Goal: Information Seeking & Learning: Learn about a topic

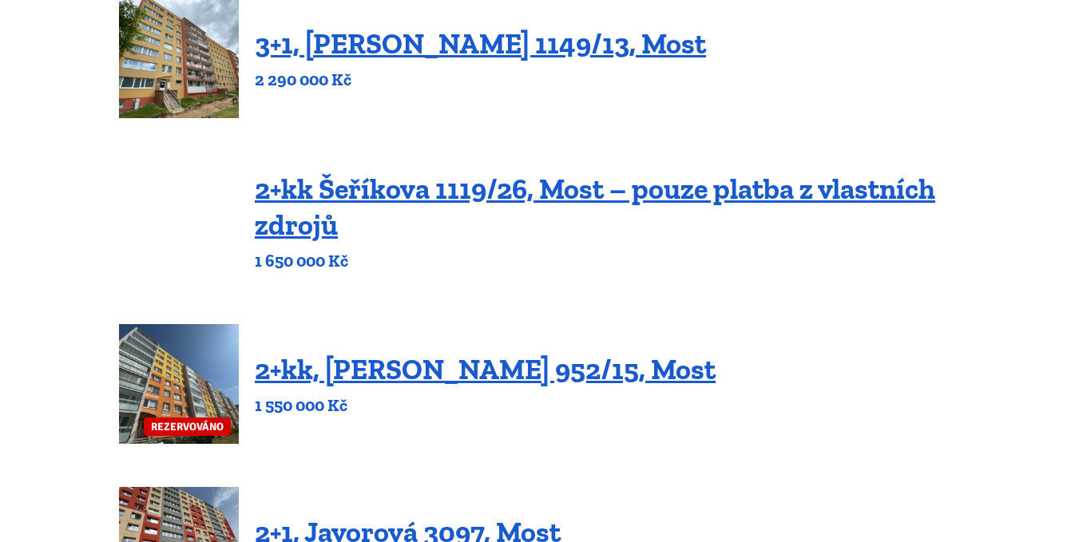
scroll to position [639, 0]
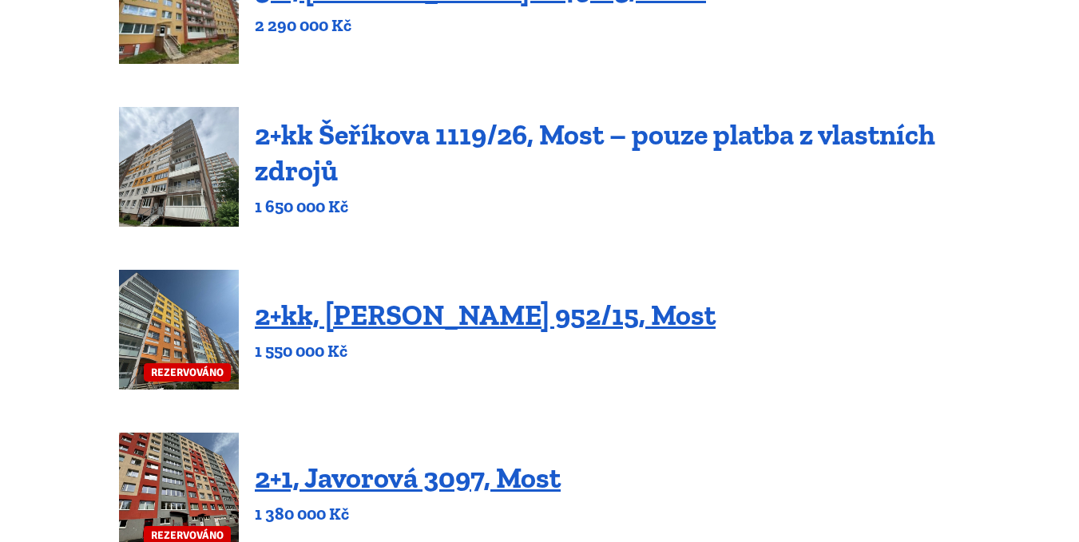
click at [322, 128] on link "2+kk Šeříkova 1119/26, Most – pouze platba z vlastních zdrojů" at bounding box center [595, 152] width 680 height 70
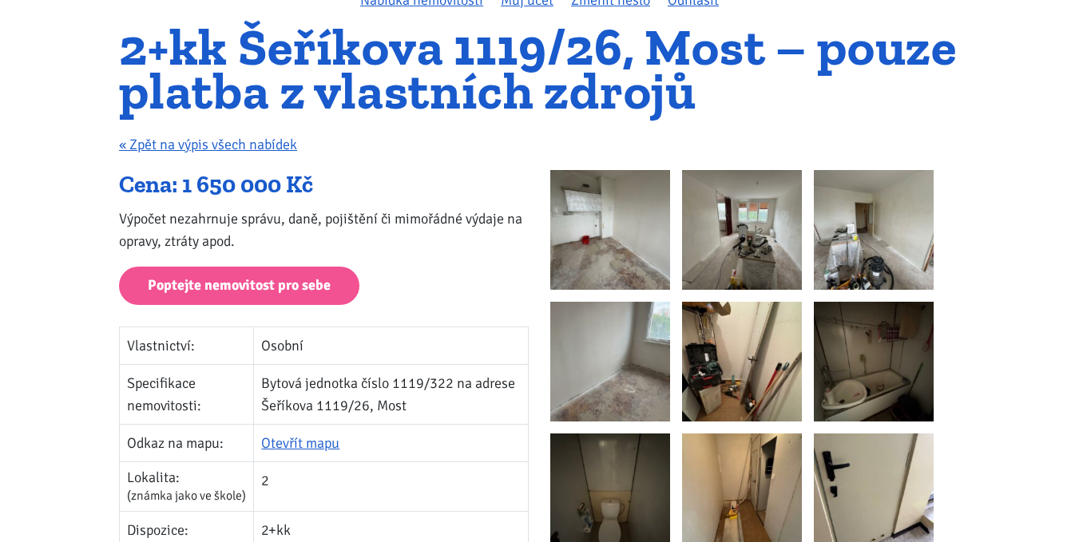
scroll to position [240, 0]
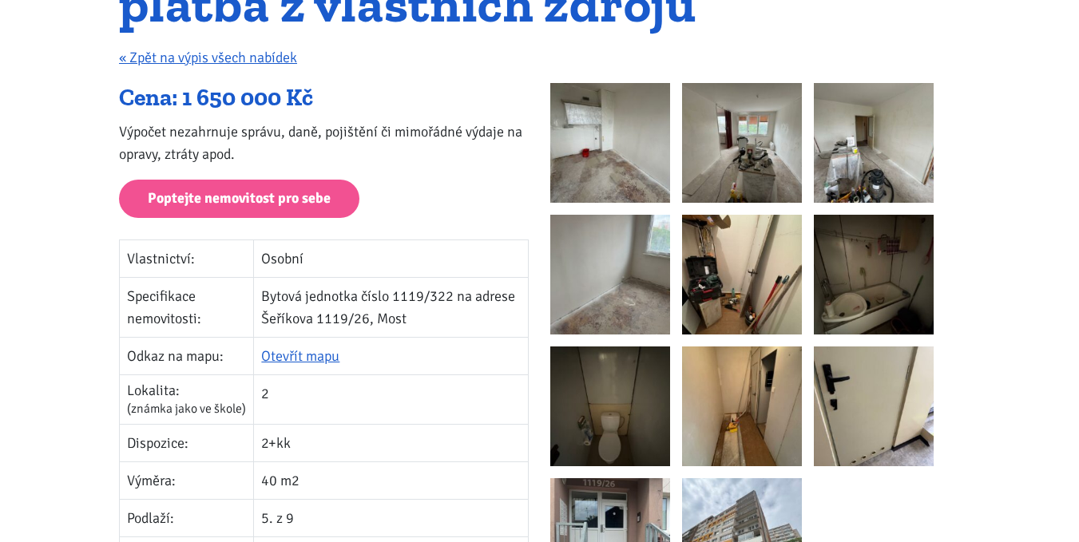
click at [615, 128] on img at bounding box center [610, 143] width 120 height 120
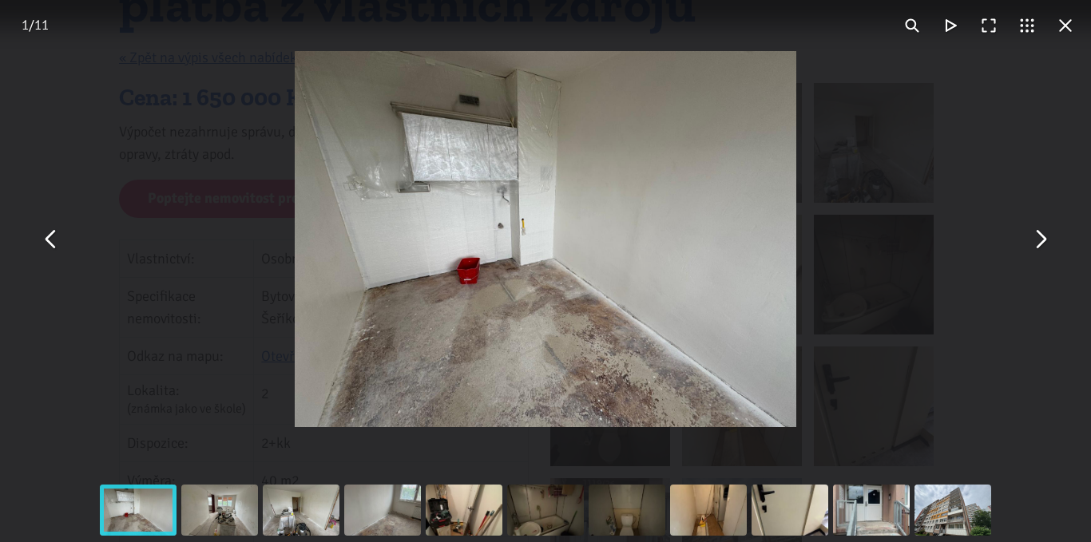
click at [1037, 244] on button "You can close this modal content with the ESC key" at bounding box center [1040, 239] width 38 height 38
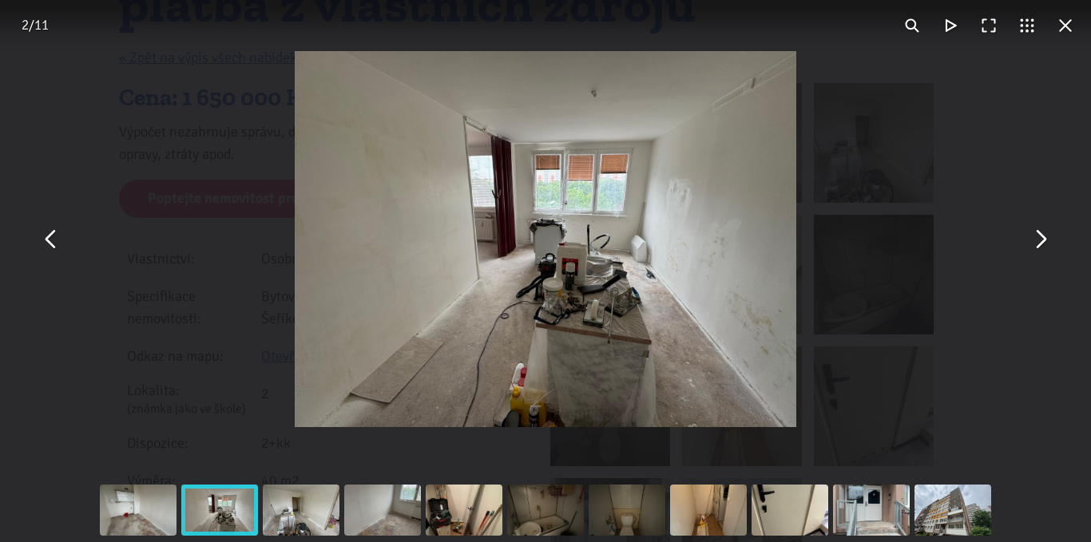
click at [1037, 244] on button "You can close this modal content with the ESC key" at bounding box center [1040, 239] width 38 height 38
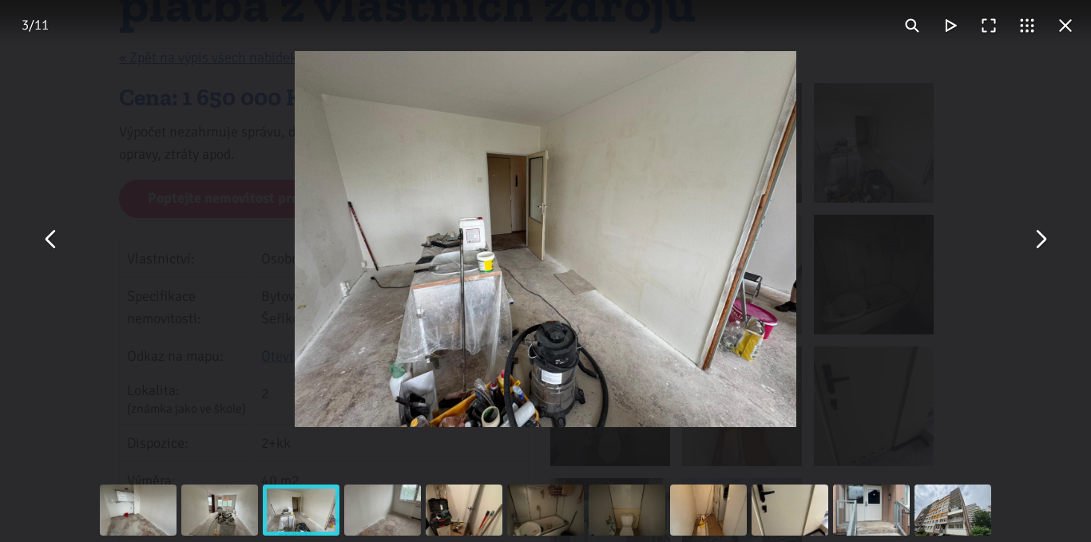
click at [1037, 244] on button "You can close this modal content with the ESC key" at bounding box center [1040, 239] width 38 height 38
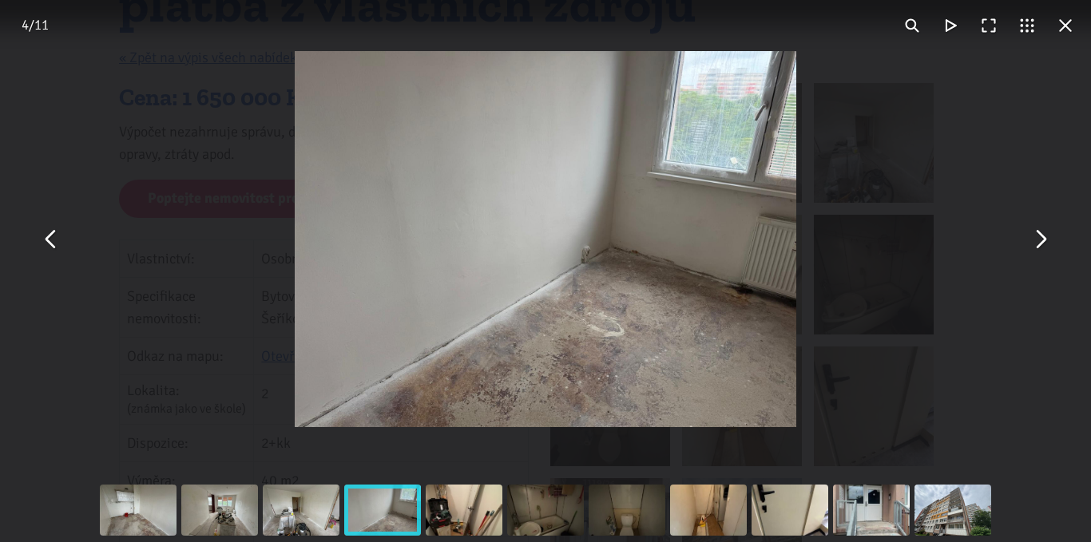
click at [1038, 237] on button "You can close this modal content with the ESC key" at bounding box center [1040, 239] width 38 height 38
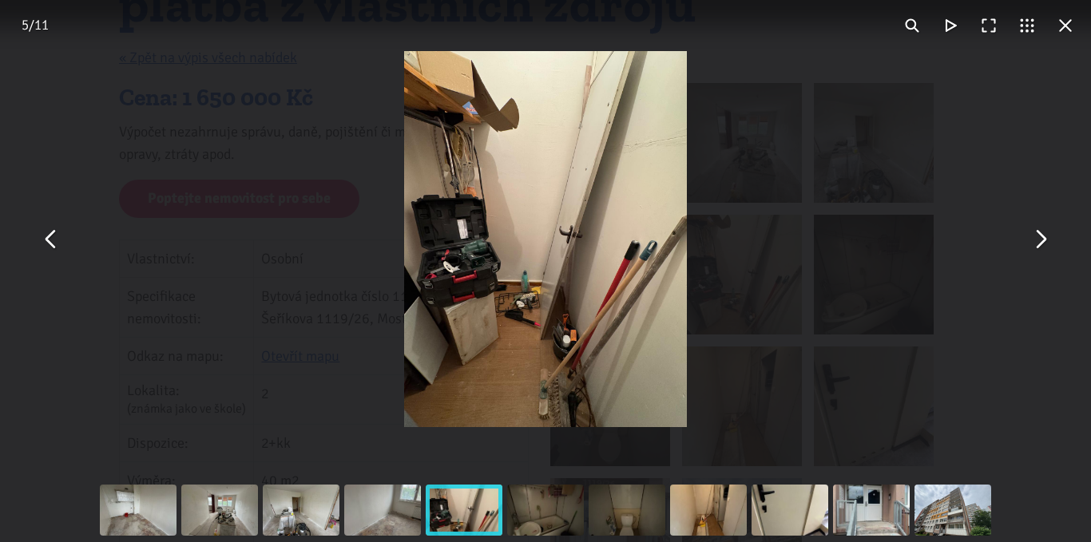
click at [1038, 237] on button "You can close this modal content with the ESC key" at bounding box center [1040, 239] width 38 height 38
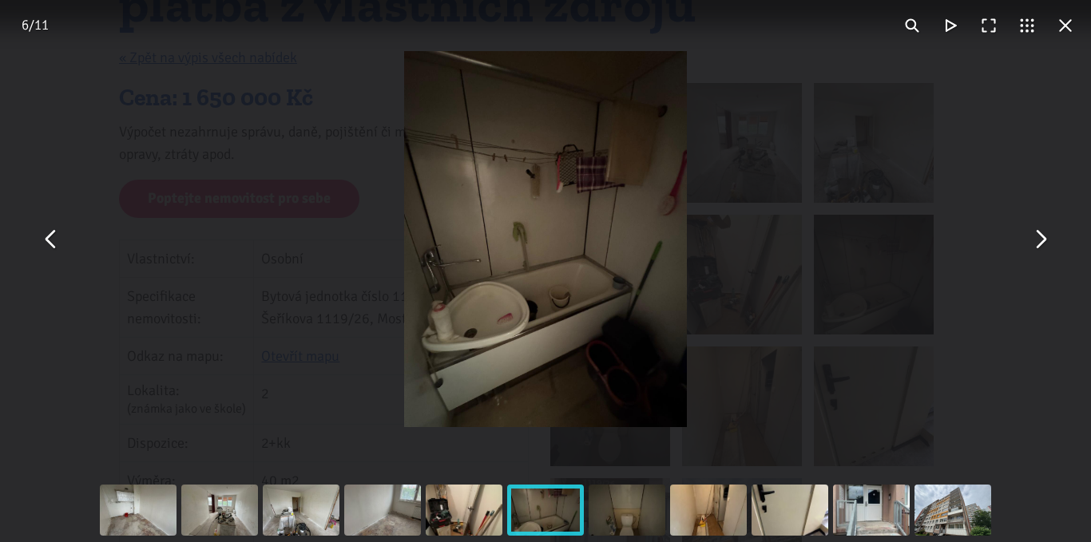
click at [1038, 237] on button "You can close this modal content with the ESC key" at bounding box center [1040, 239] width 38 height 38
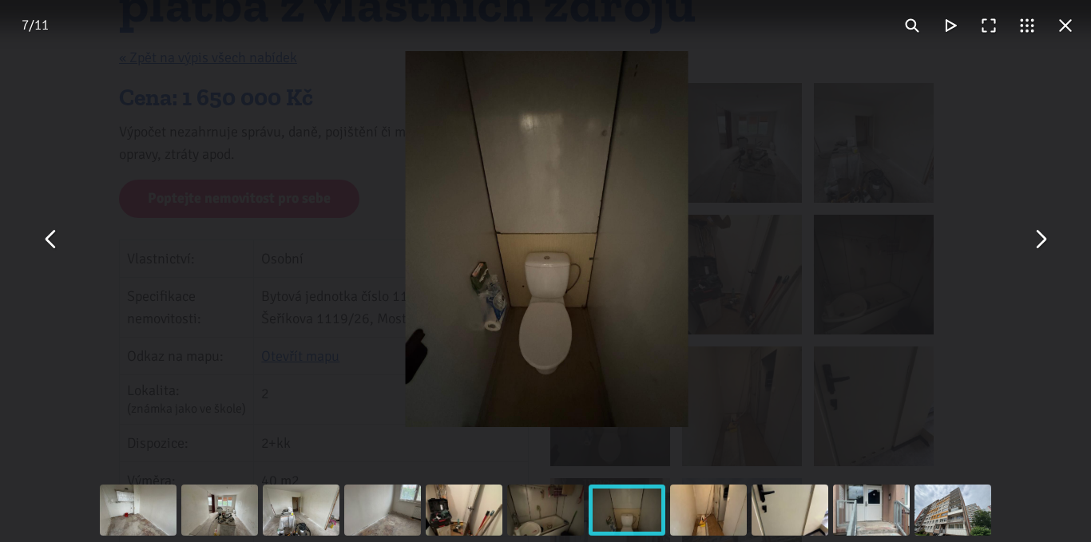
click at [1038, 237] on button "You can close this modal content with the ESC key" at bounding box center [1040, 239] width 38 height 38
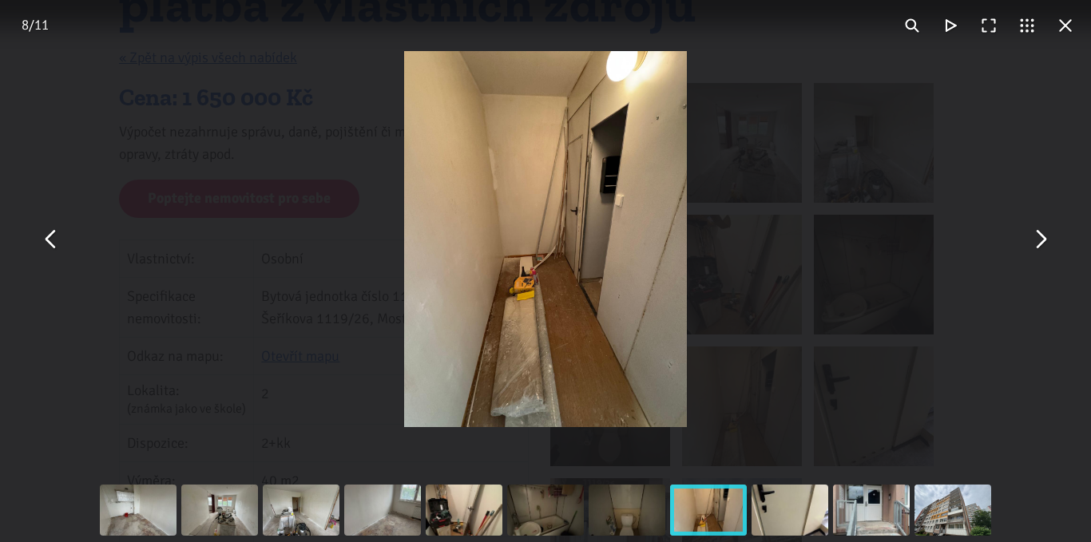
click at [1038, 237] on button "You can close this modal content with the ESC key" at bounding box center [1040, 239] width 38 height 38
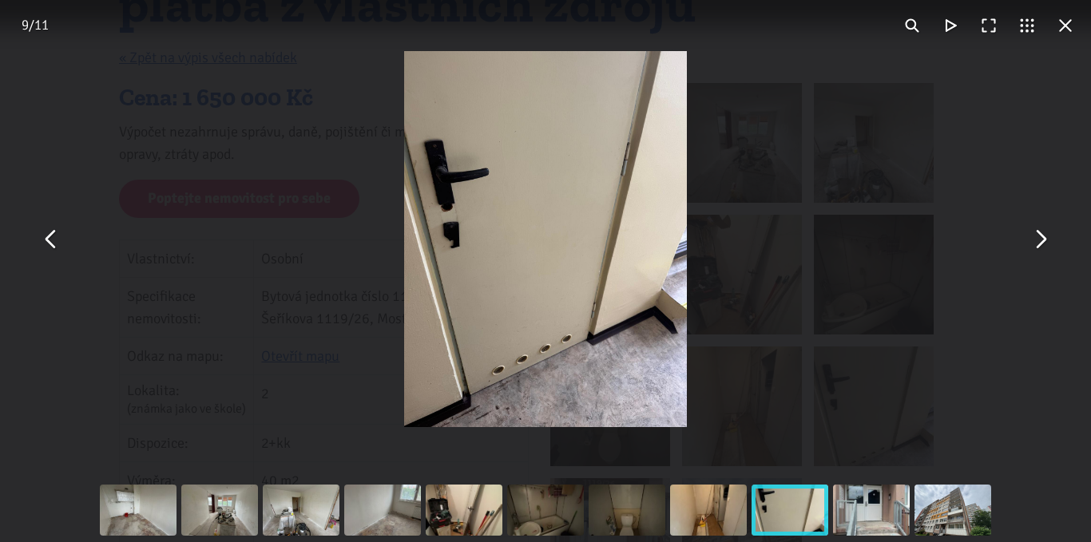
click at [1038, 237] on button "You can close this modal content with the ESC key" at bounding box center [1040, 239] width 38 height 38
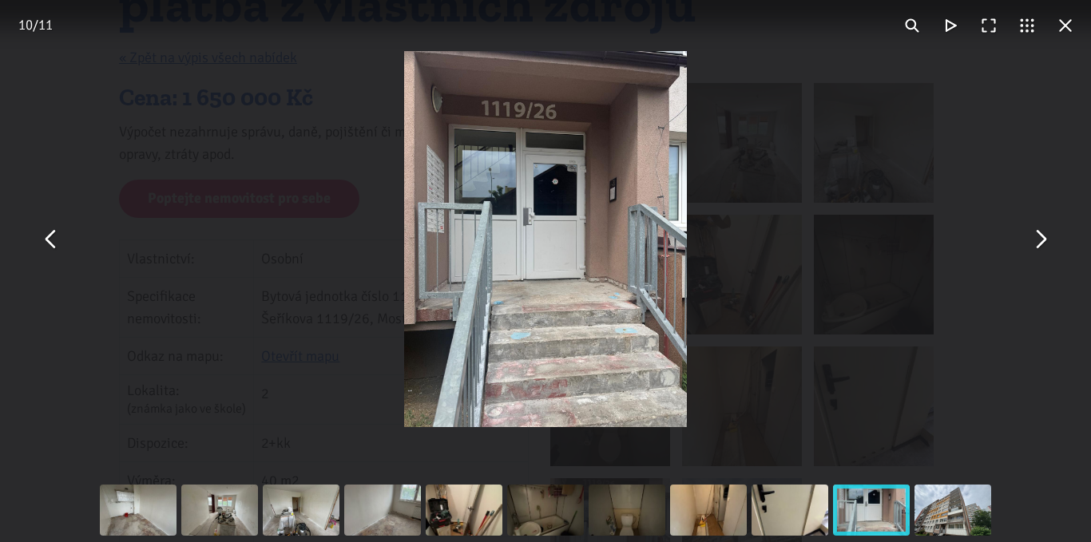
click at [1041, 240] on button "You can close this modal content with the ESC key" at bounding box center [1040, 239] width 38 height 38
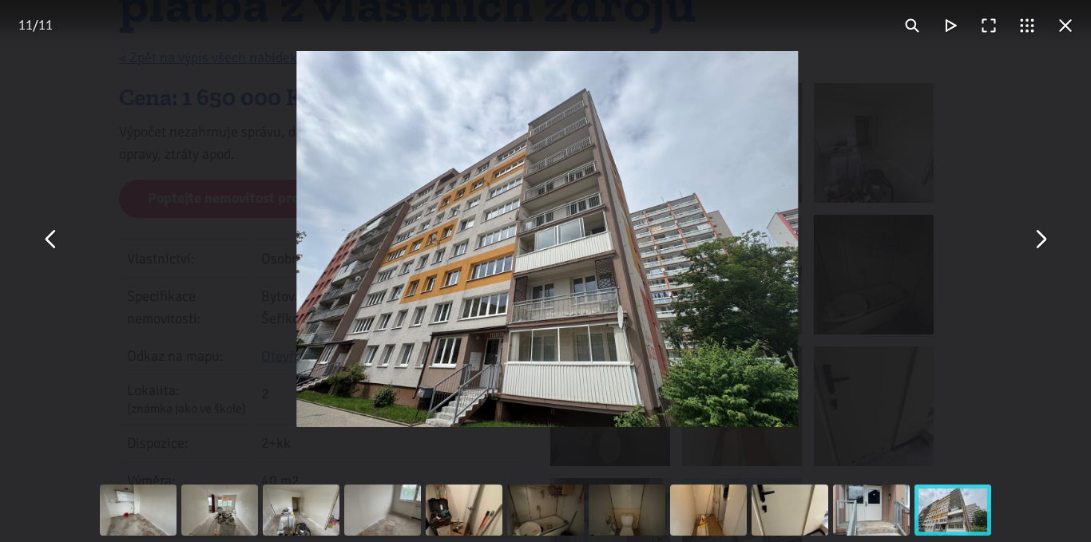
click at [1041, 240] on button "You can close this modal content with the ESC key" at bounding box center [1040, 239] width 38 height 38
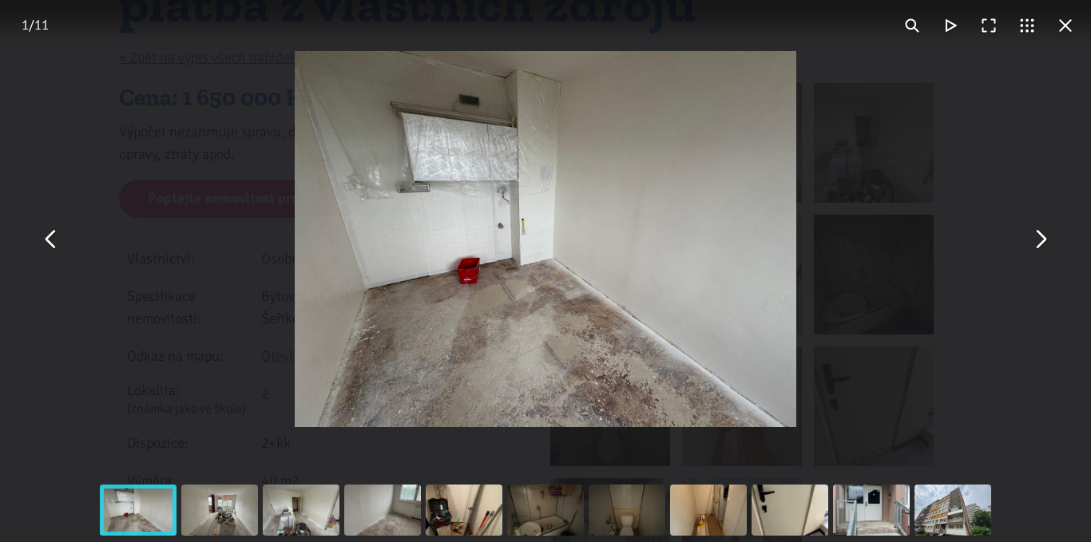
click at [1060, 22] on button "You can close this modal content with the ESC key" at bounding box center [1065, 25] width 38 height 38
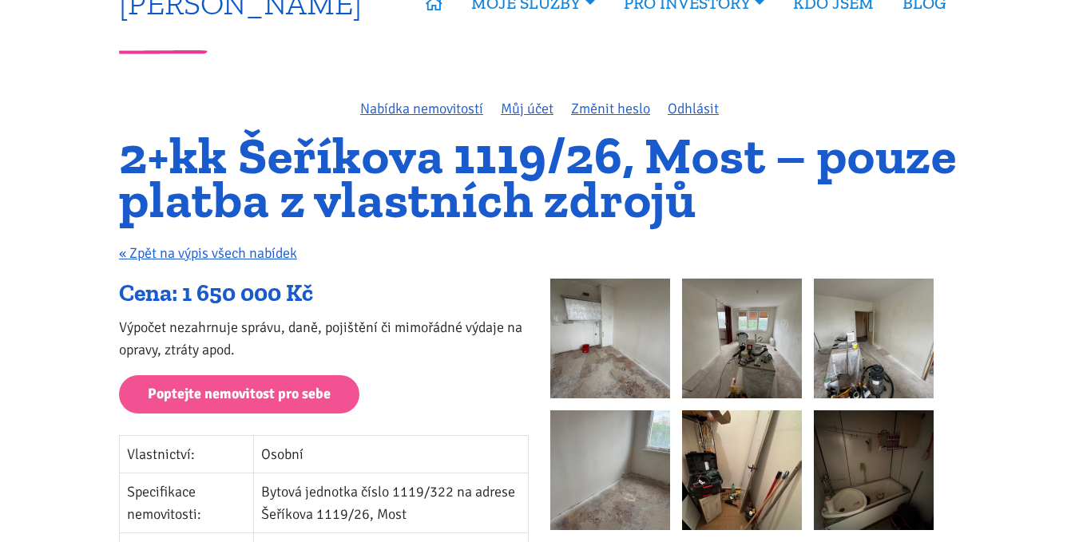
scroll to position [0, 0]
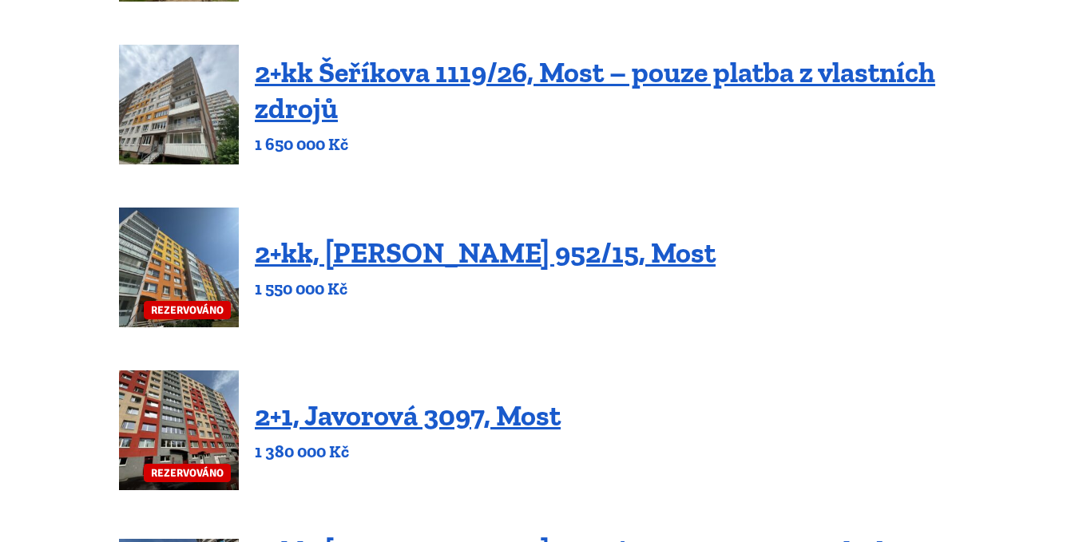
scroll to position [719, 0]
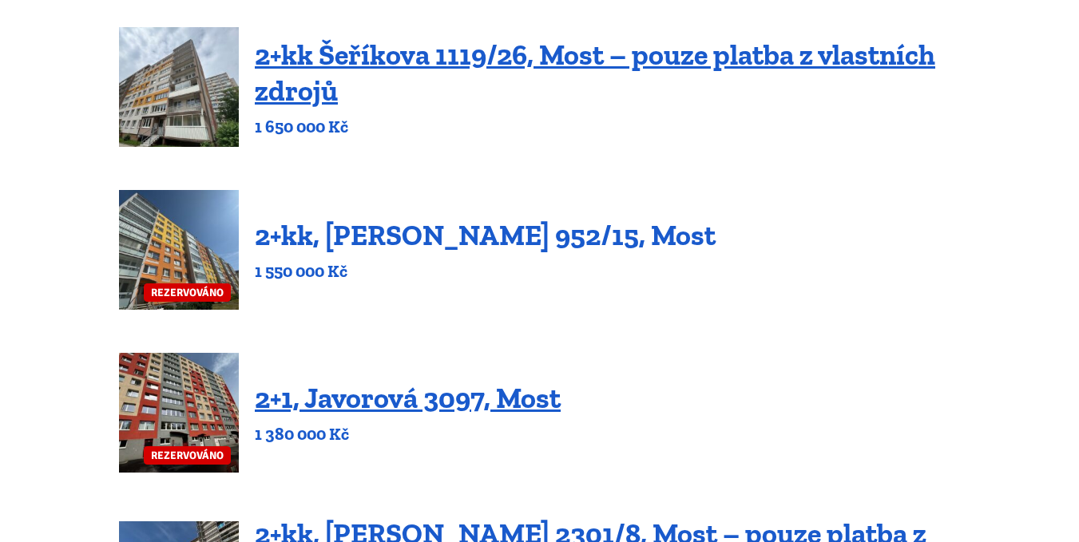
click at [425, 233] on link "2+kk, Josefa Ševčíka 952/15, Most" at bounding box center [485, 235] width 461 height 34
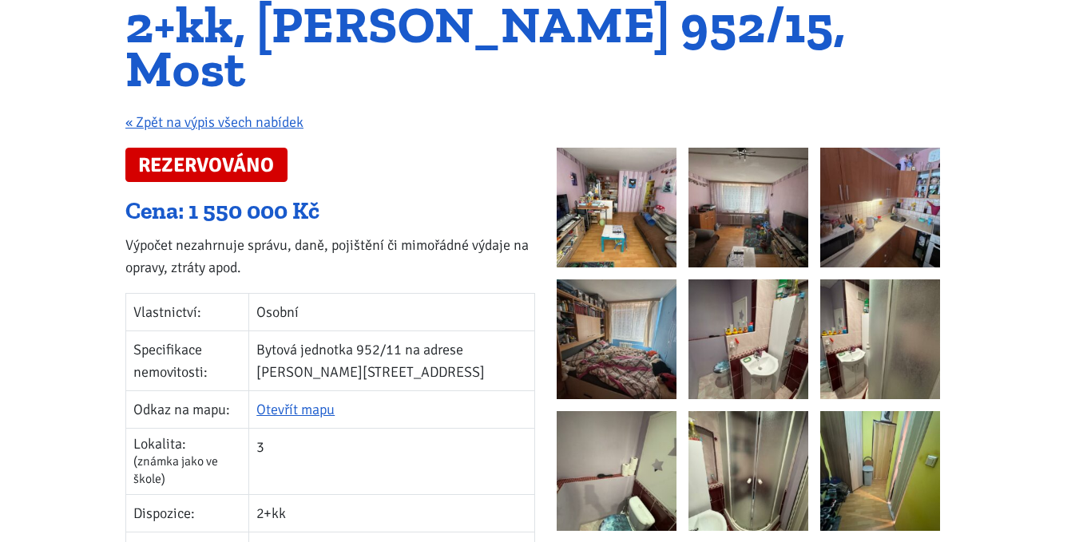
scroll to position [240, 0]
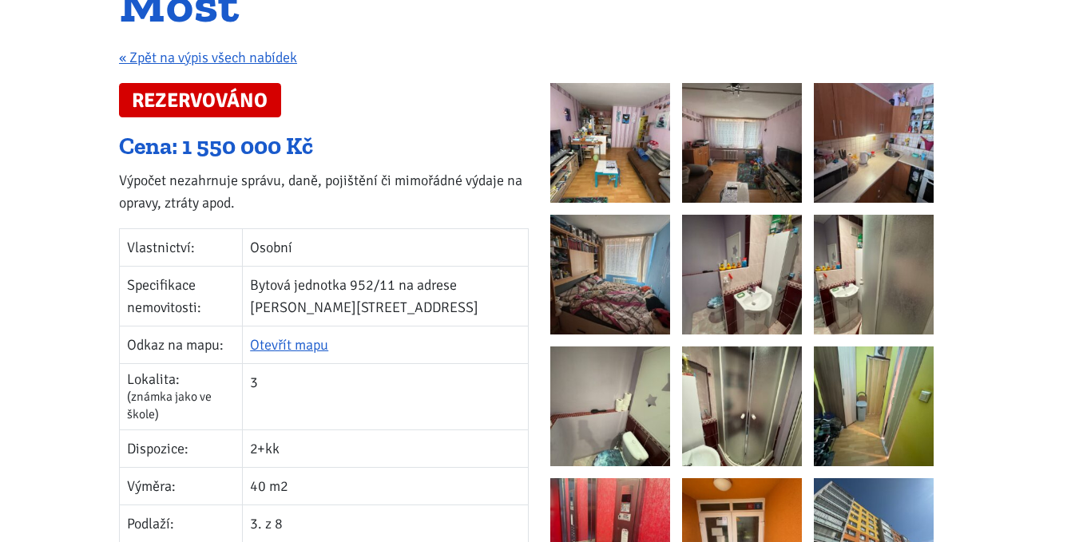
click at [642, 93] on img at bounding box center [610, 143] width 120 height 120
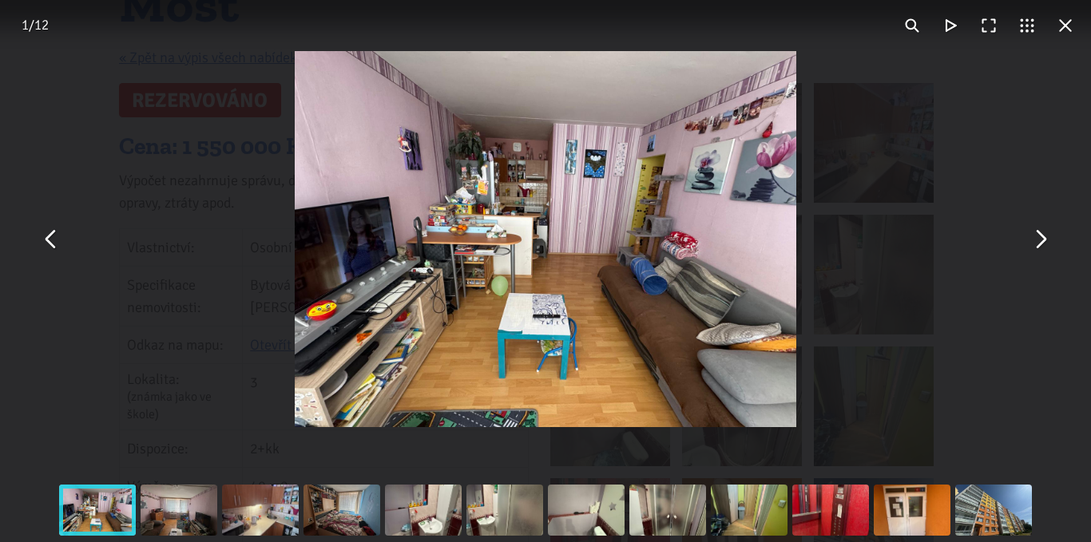
click at [1040, 245] on button "You can close this modal content with the ESC key" at bounding box center [1040, 239] width 38 height 38
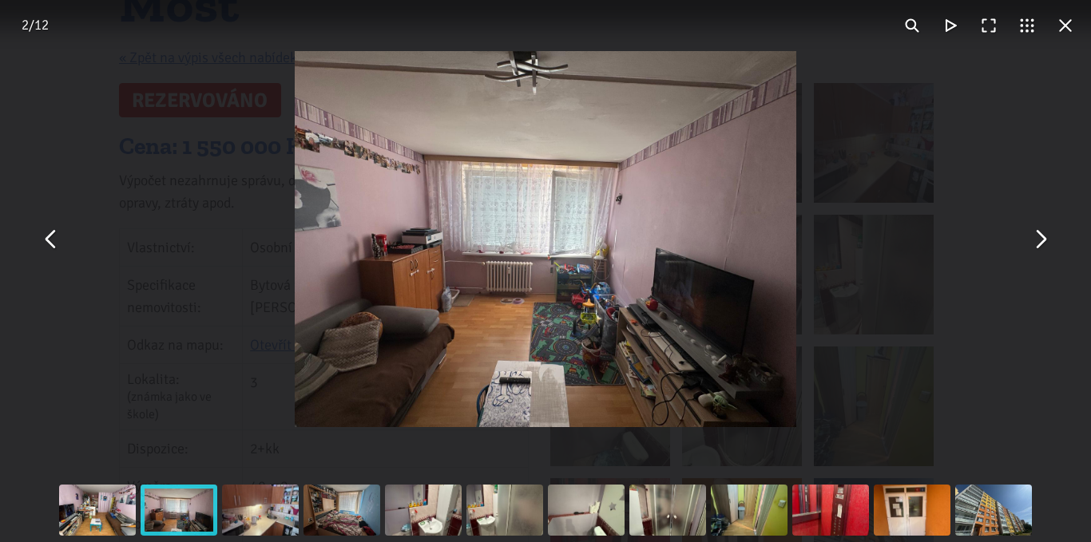
click at [1039, 233] on button "You can close this modal content with the ESC key" at bounding box center [1040, 239] width 38 height 38
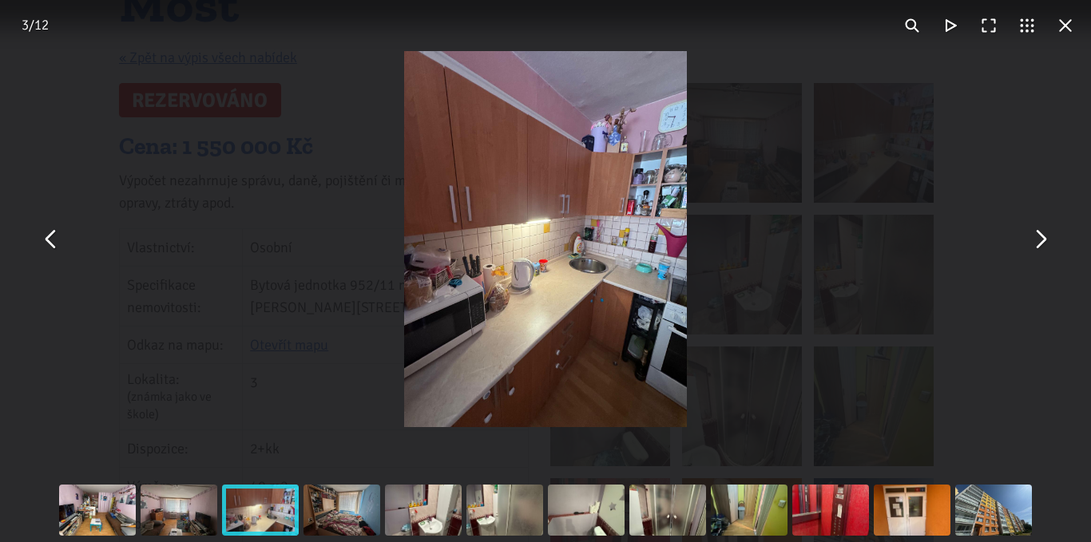
click at [1037, 236] on button "You can close this modal content with the ESC key" at bounding box center [1040, 239] width 38 height 38
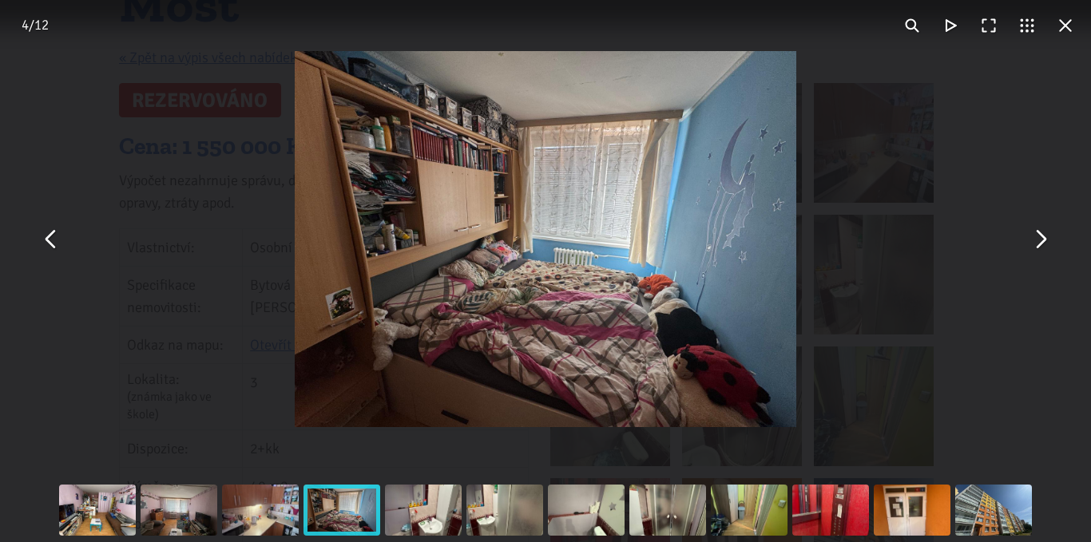
click at [1037, 235] on button "You can close this modal content with the ESC key" at bounding box center [1040, 239] width 38 height 38
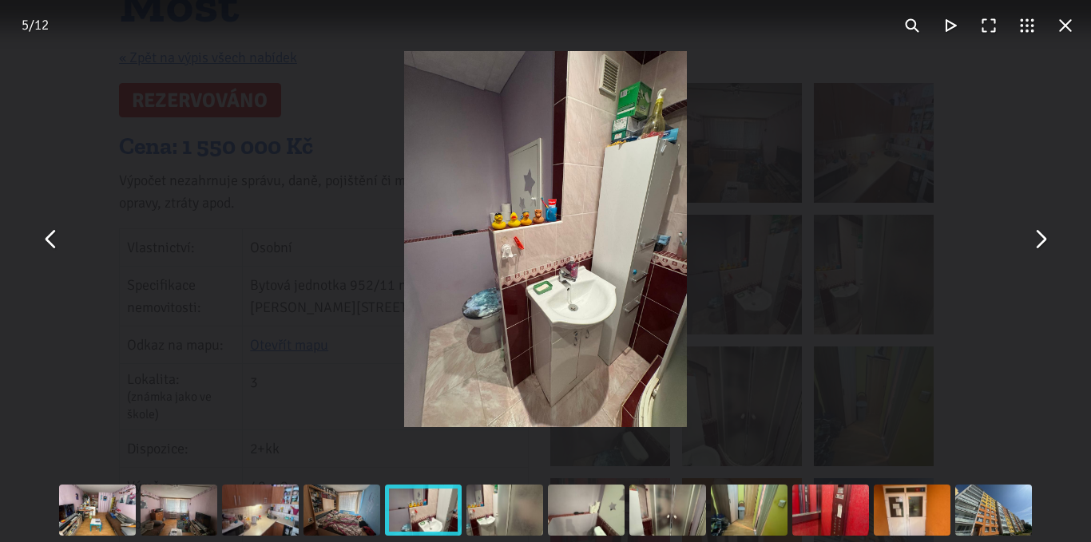
click at [1037, 234] on button "You can close this modal content with the ESC key" at bounding box center [1040, 239] width 38 height 38
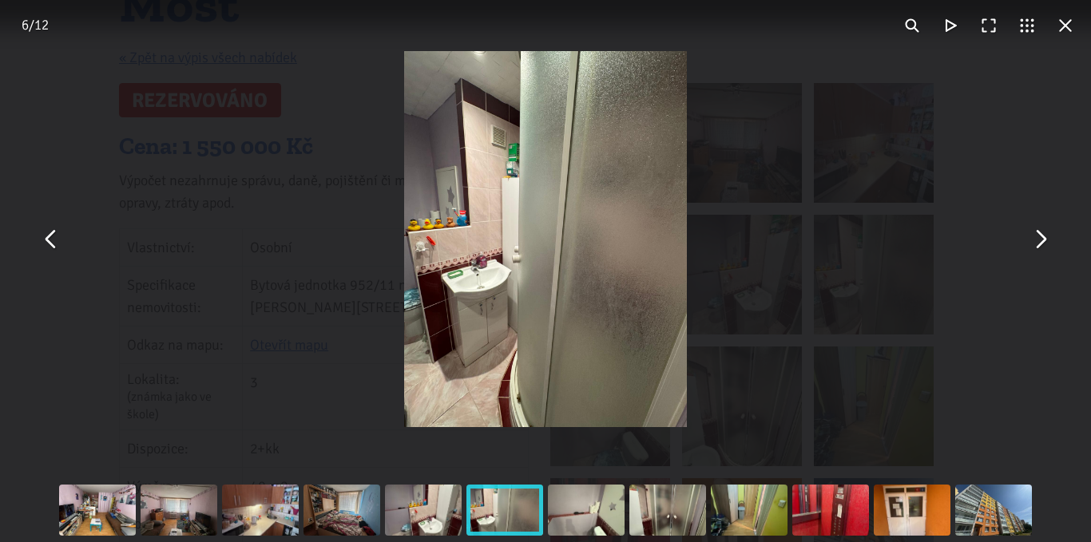
click at [1037, 233] on button "You can close this modal content with the ESC key" at bounding box center [1040, 239] width 38 height 38
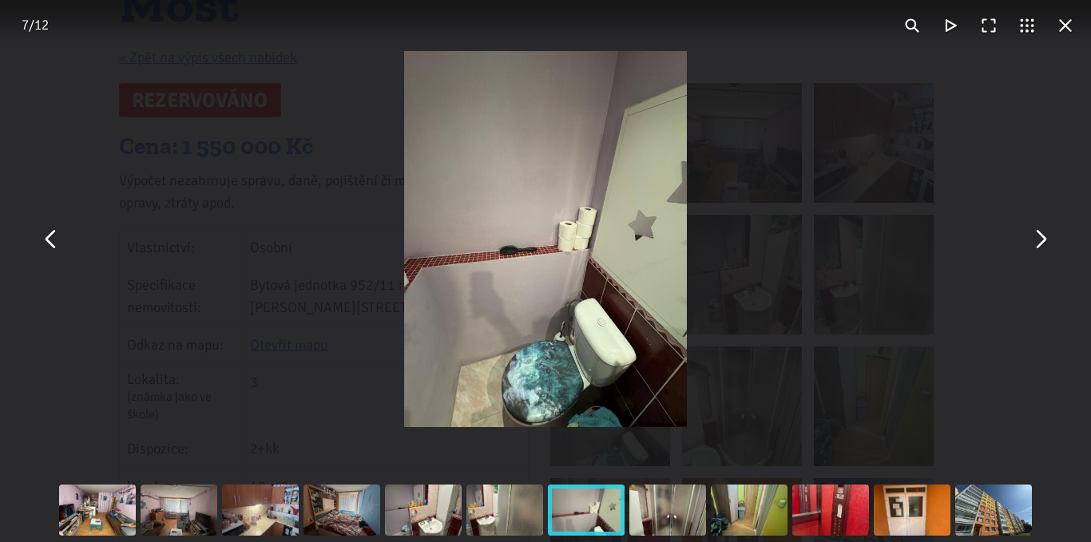
click at [1037, 233] on button "You can close this modal content with the ESC key" at bounding box center [1040, 239] width 38 height 38
